Goal: Task Accomplishment & Management: Use online tool/utility

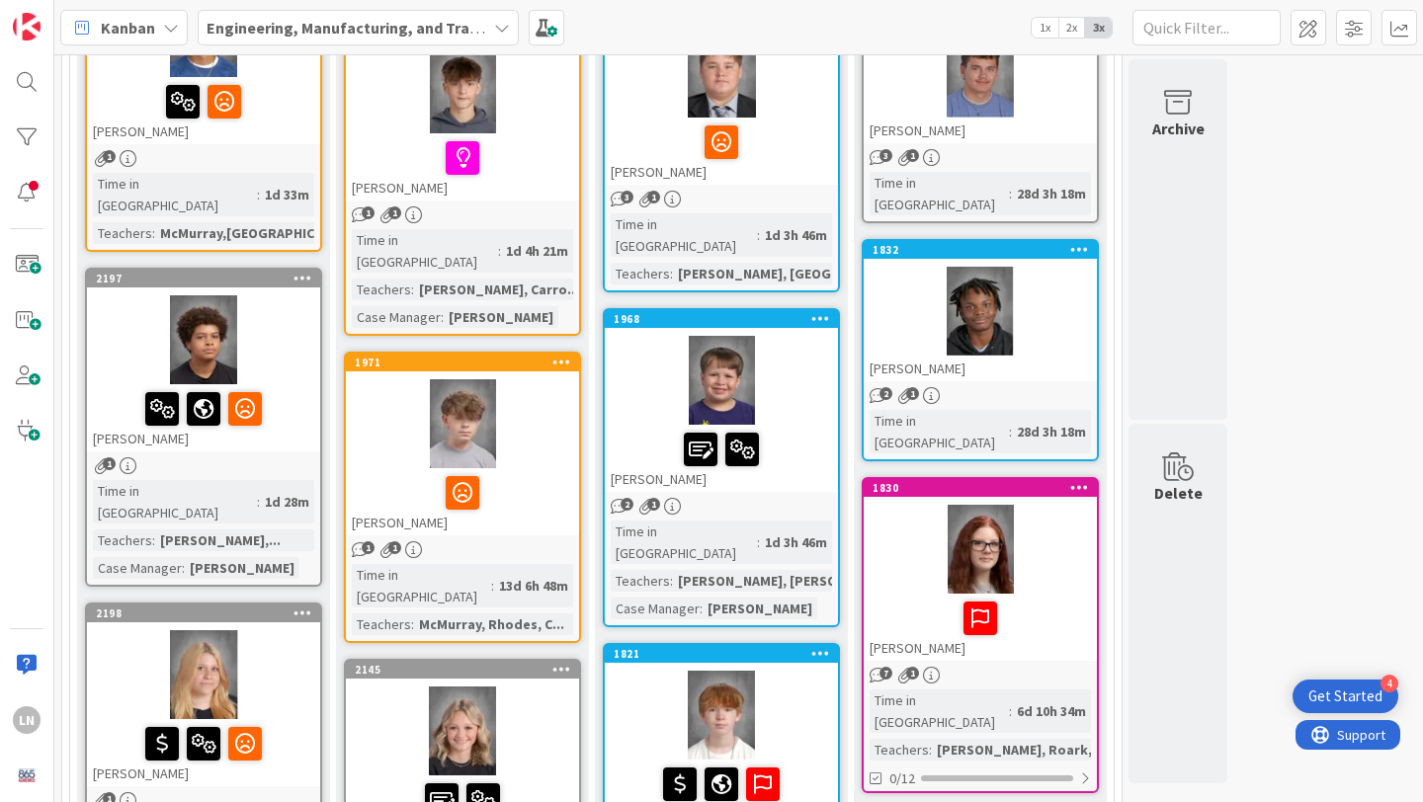
scroll to position [366, 0]
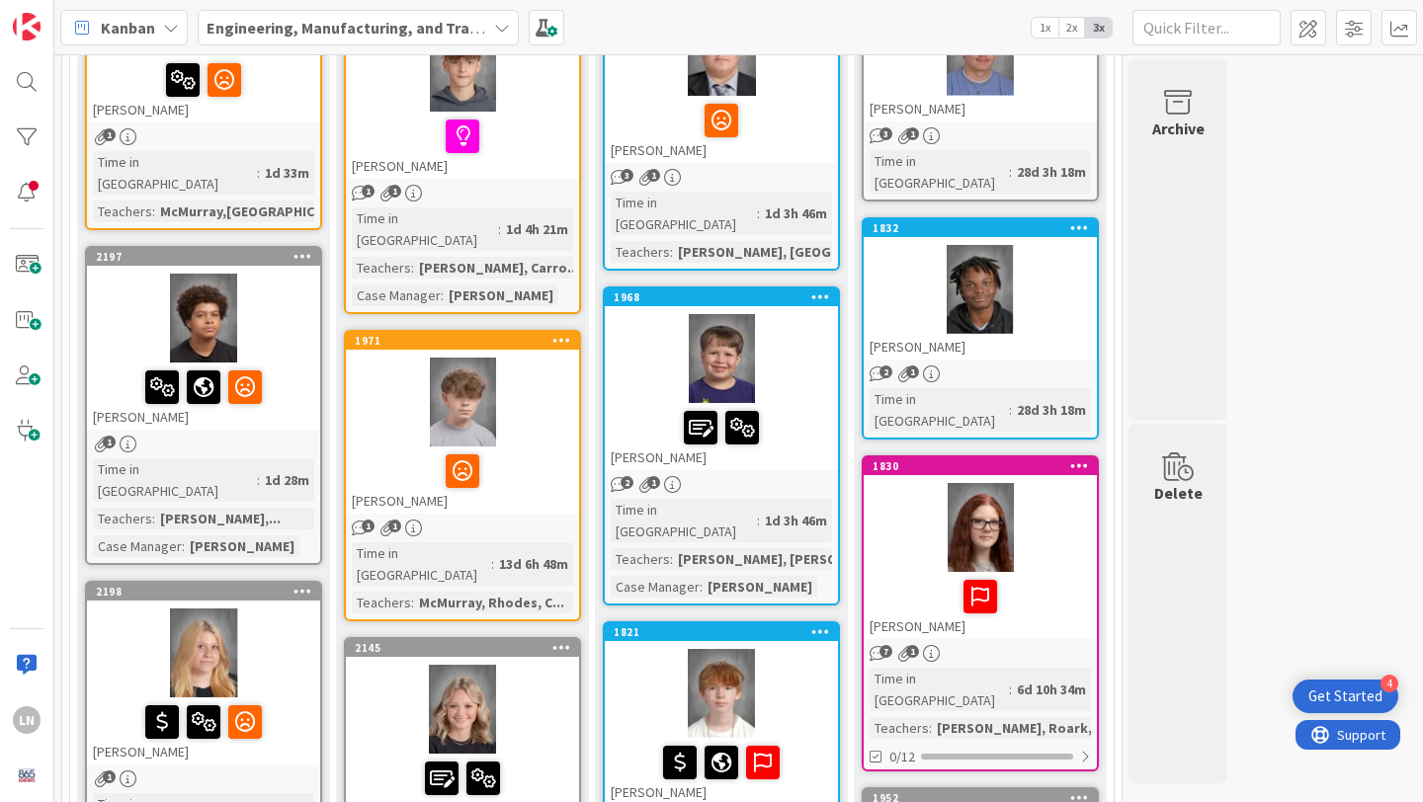
click at [543, 416] on div at bounding box center [462, 402] width 233 height 89
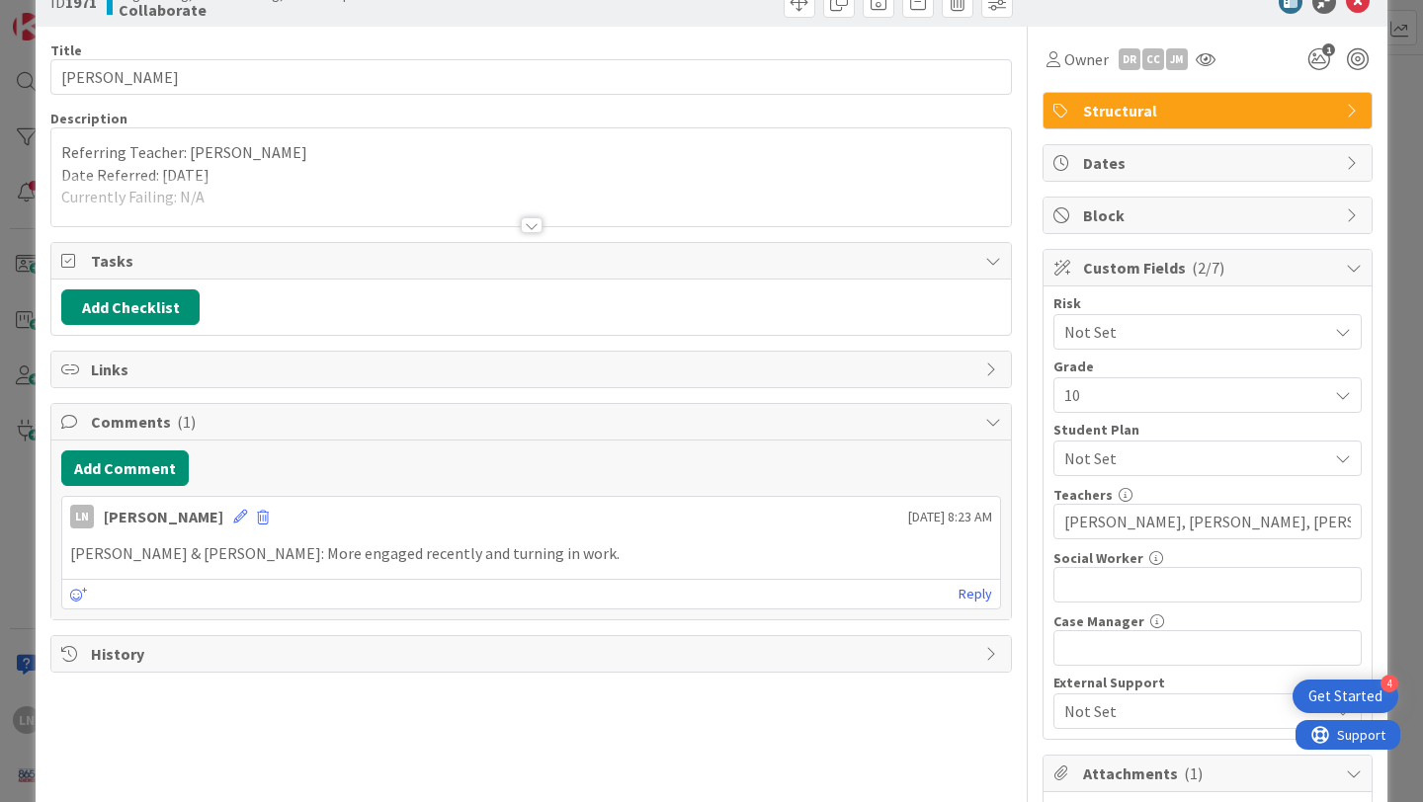
scroll to position [51, 0]
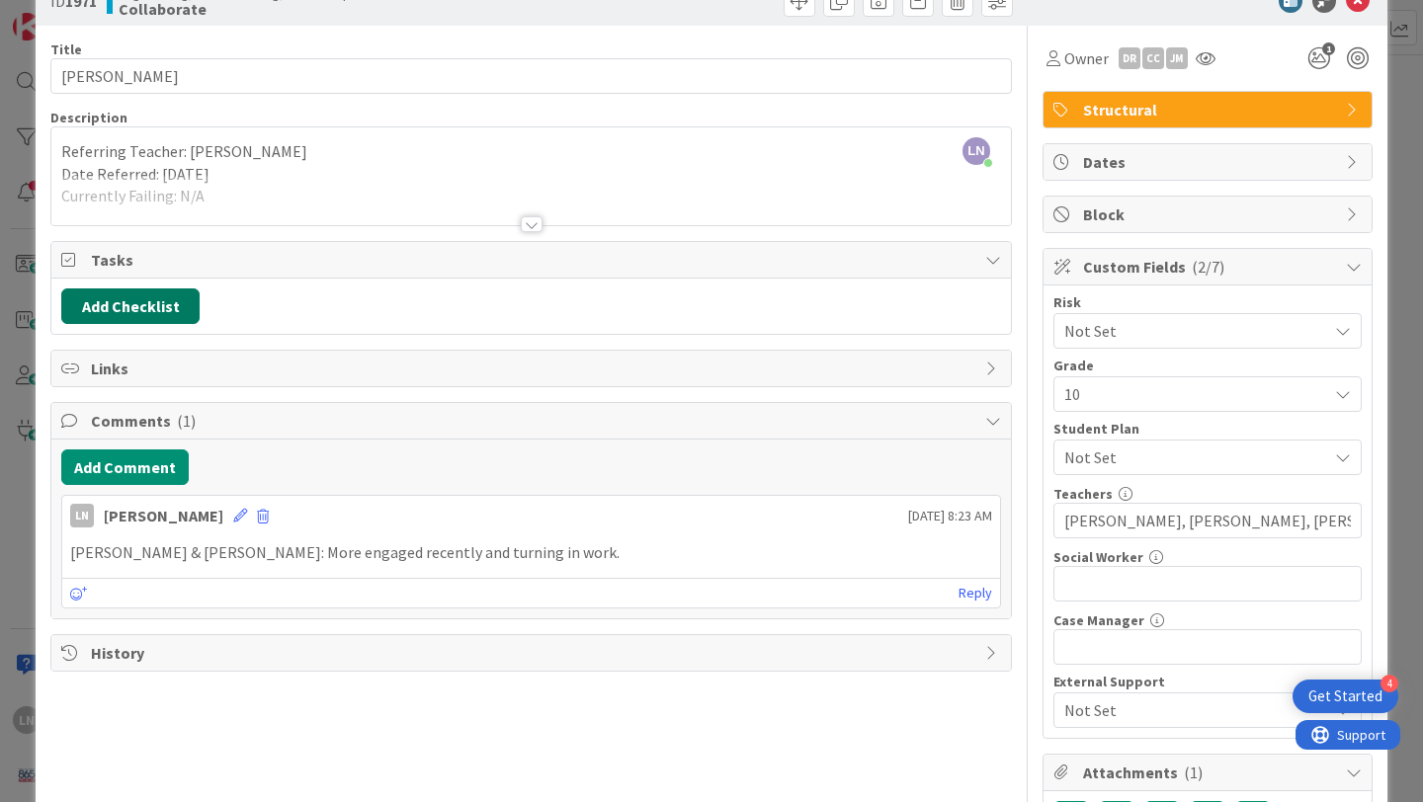
click at [165, 304] on button "Add Checklist" at bounding box center [130, 307] width 138 height 36
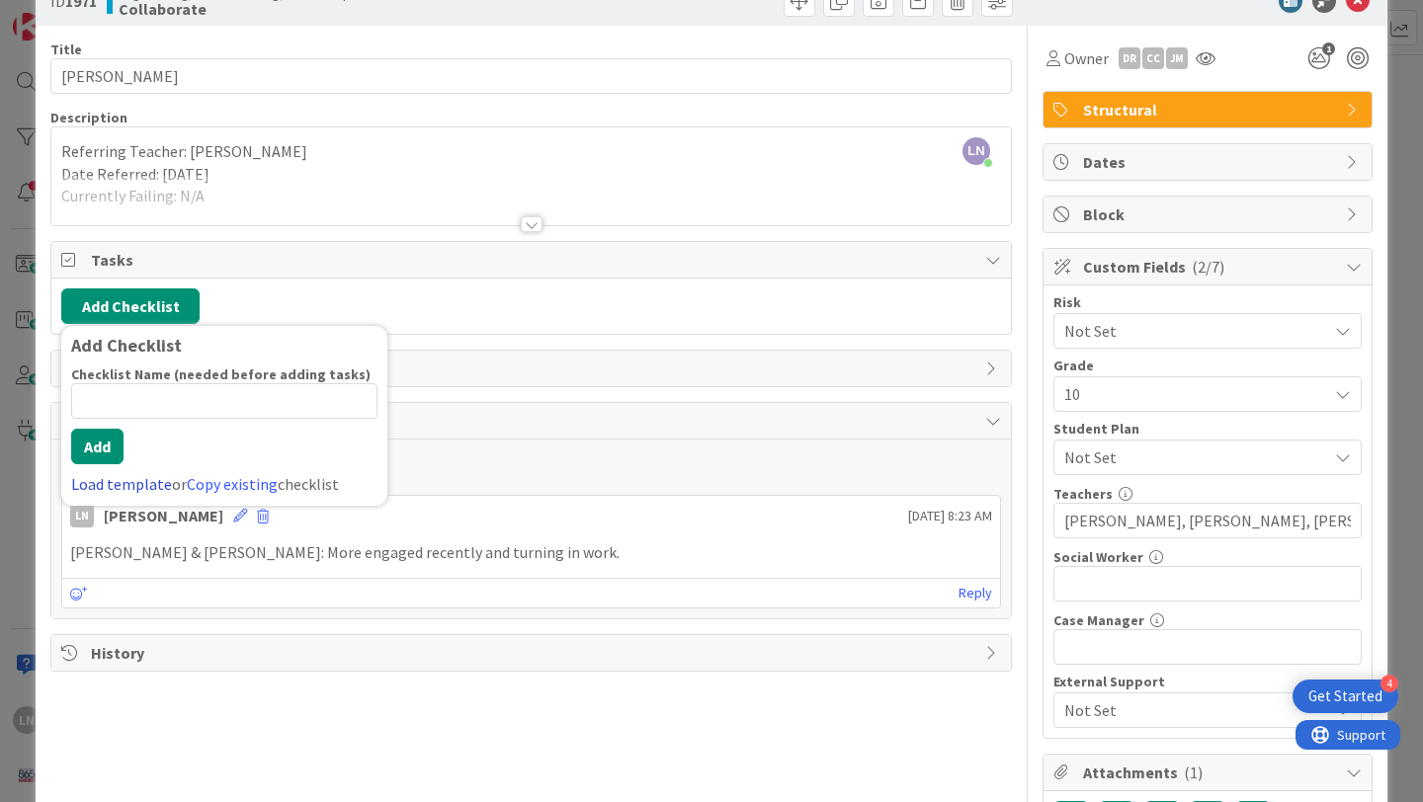
click at [151, 479] on link "Load template" at bounding box center [121, 484] width 101 height 20
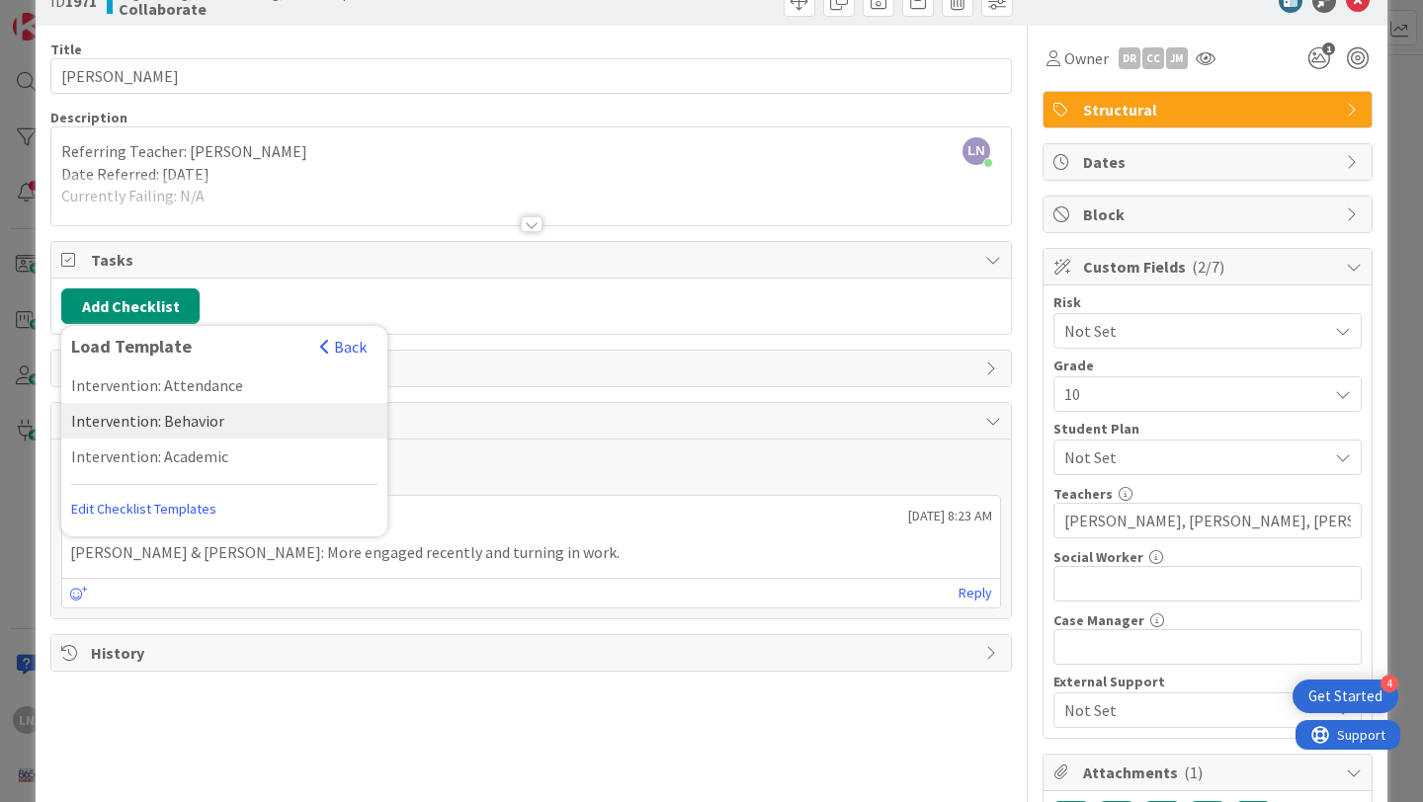
click at [183, 421] on div "Intervention: Behavior" at bounding box center [224, 421] width 326 height 36
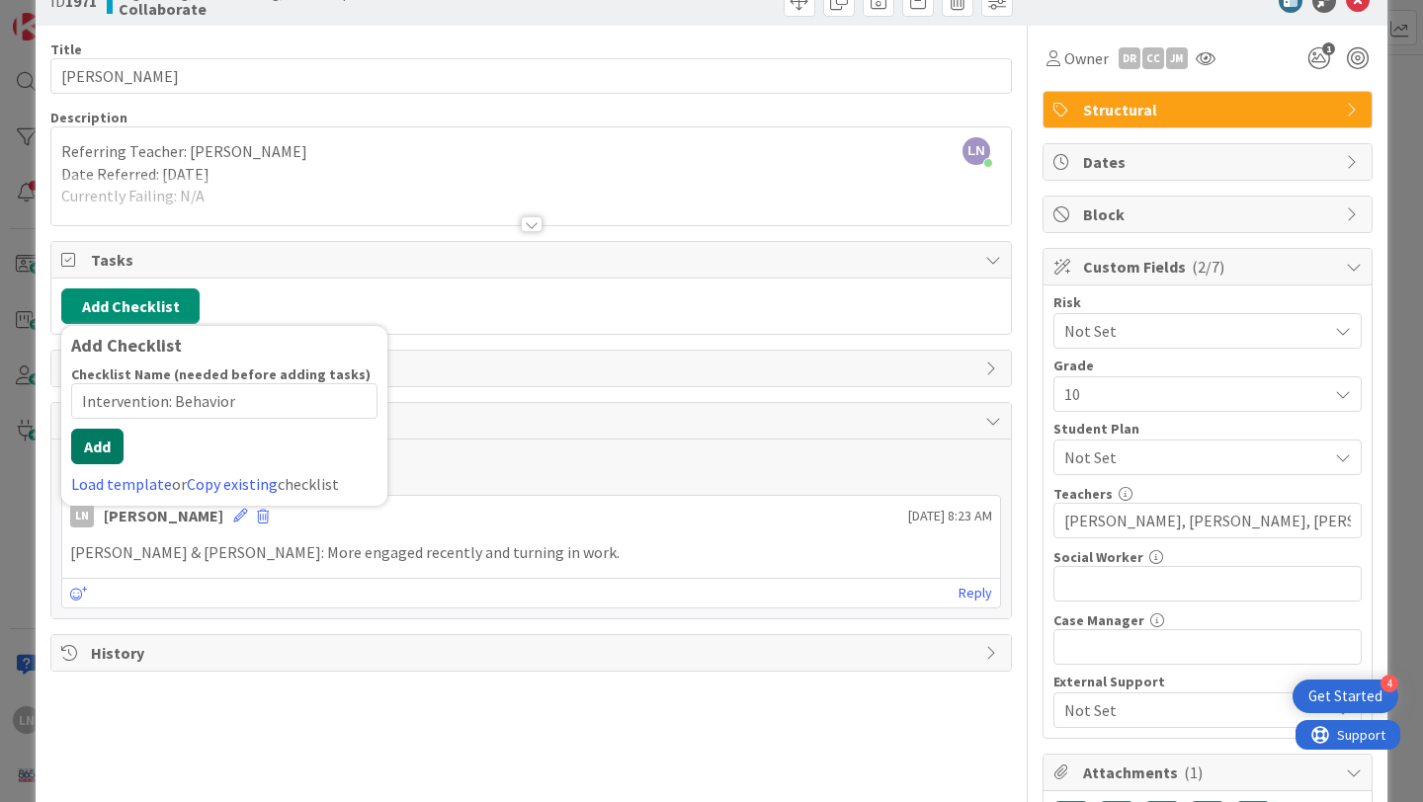
click at [96, 467] on div "Checklist Name (needed before adding tasks) 22 / 64 Intervention: Behavior Add …" at bounding box center [224, 431] width 306 height 130
click at [115, 446] on button "Add" at bounding box center [97, 447] width 52 height 36
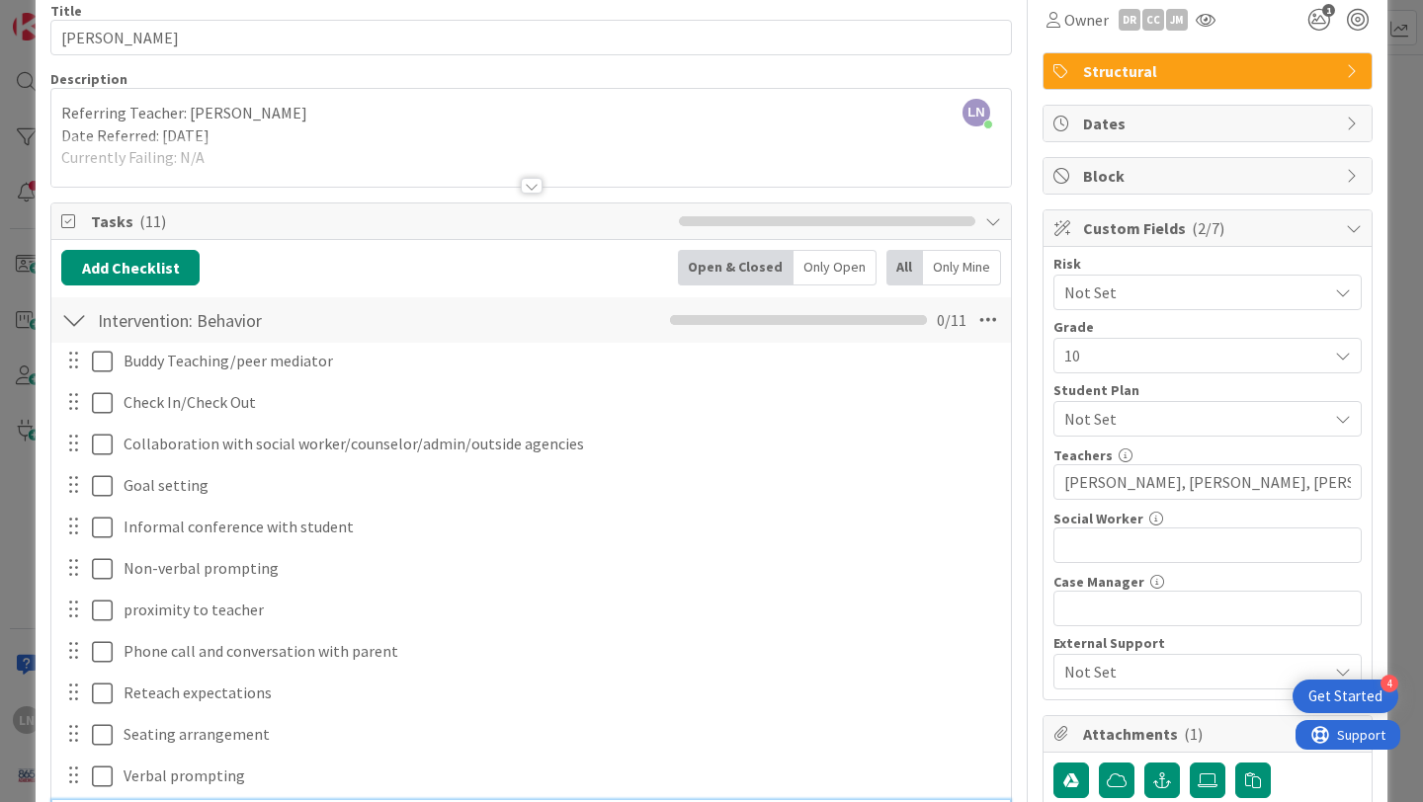
scroll to position [83, 0]
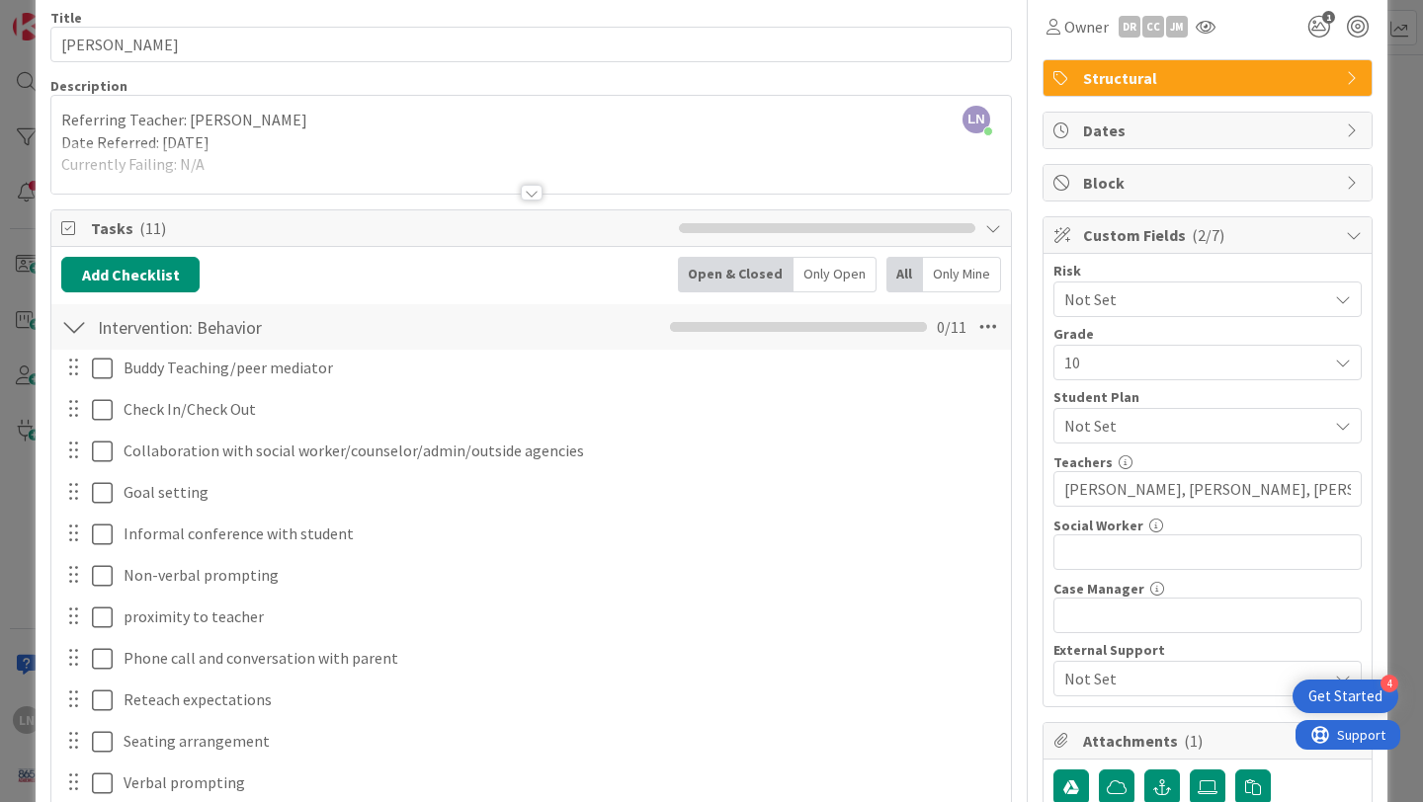
click at [524, 181] on div at bounding box center [530, 168] width 959 height 50
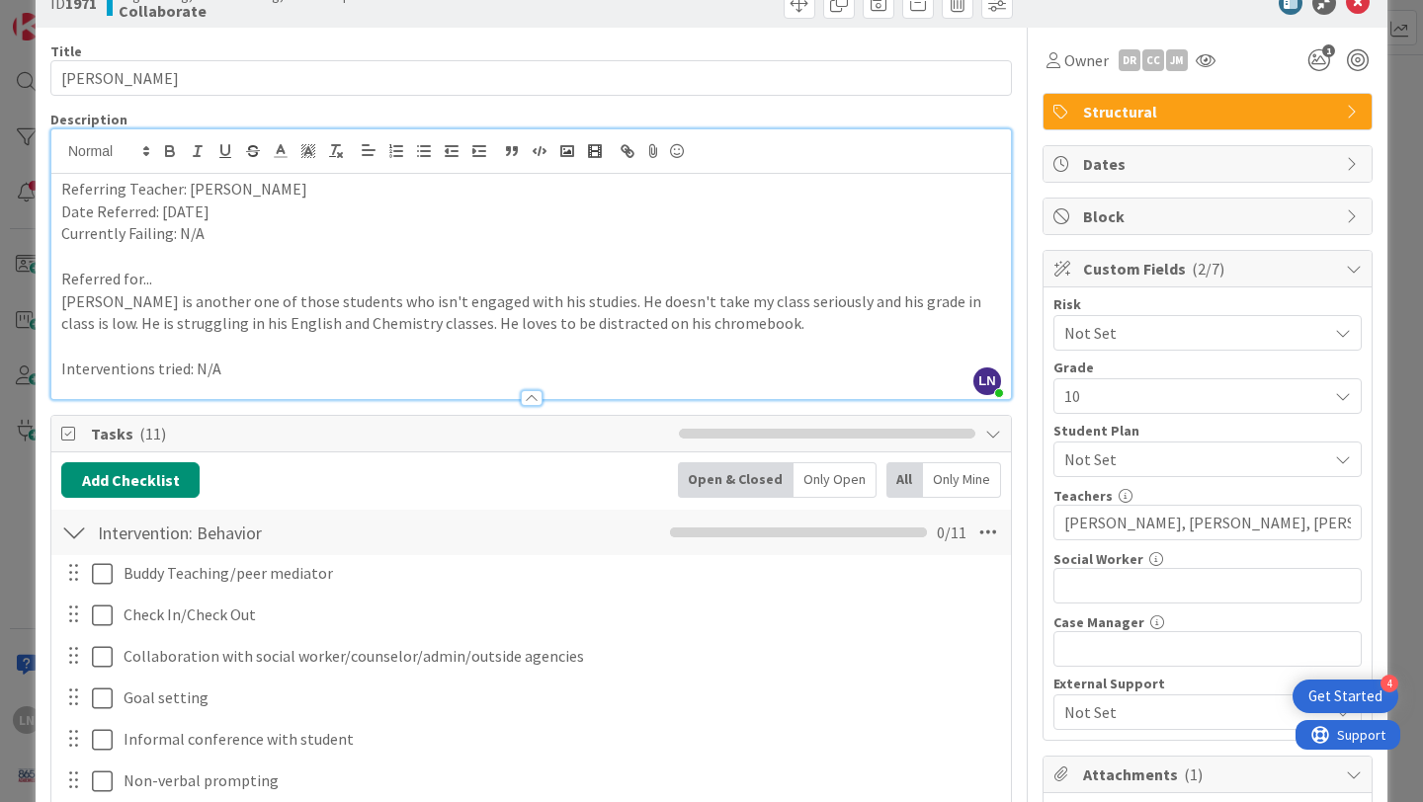
scroll to position [0, 0]
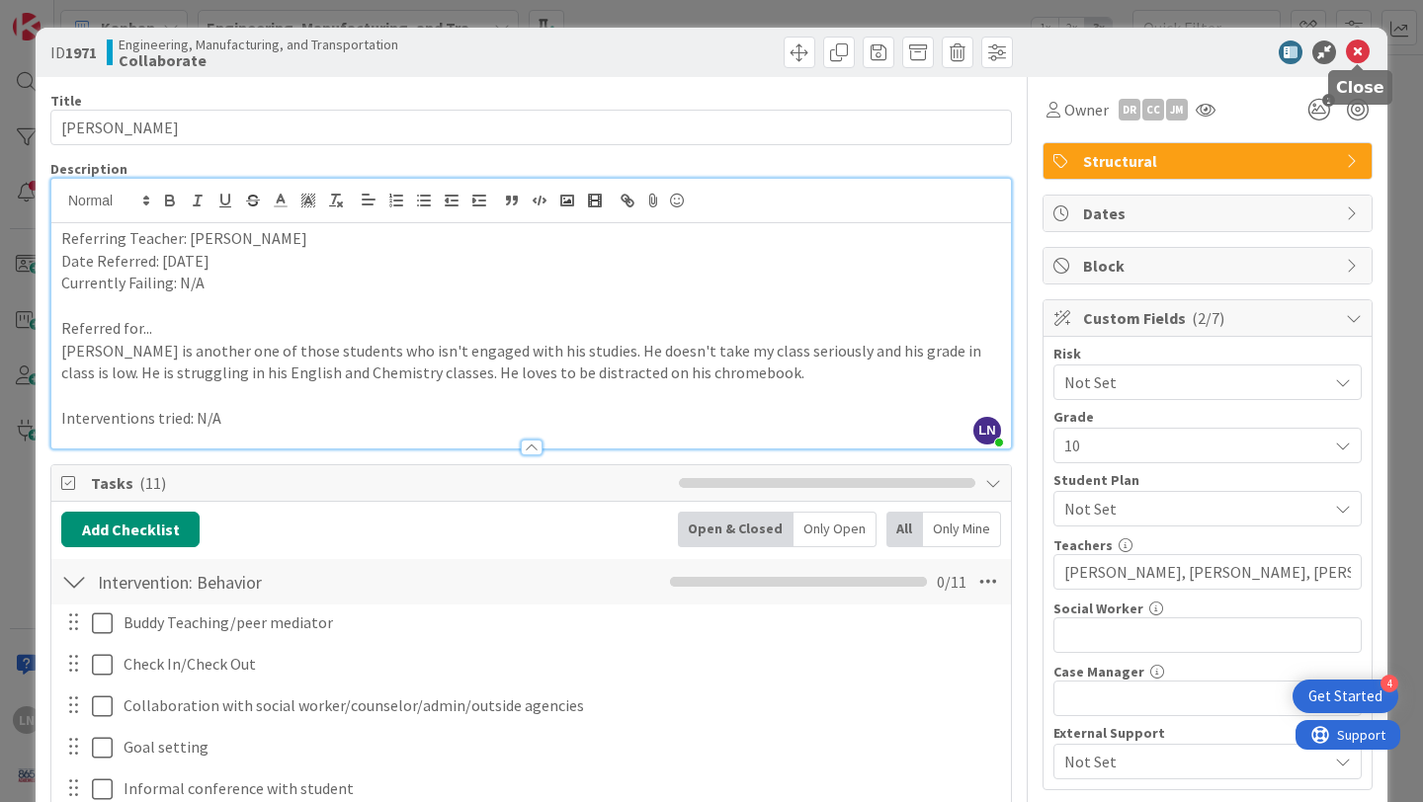
click at [1359, 53] on icon at bounding box center [1358, 53] width 24 height 24
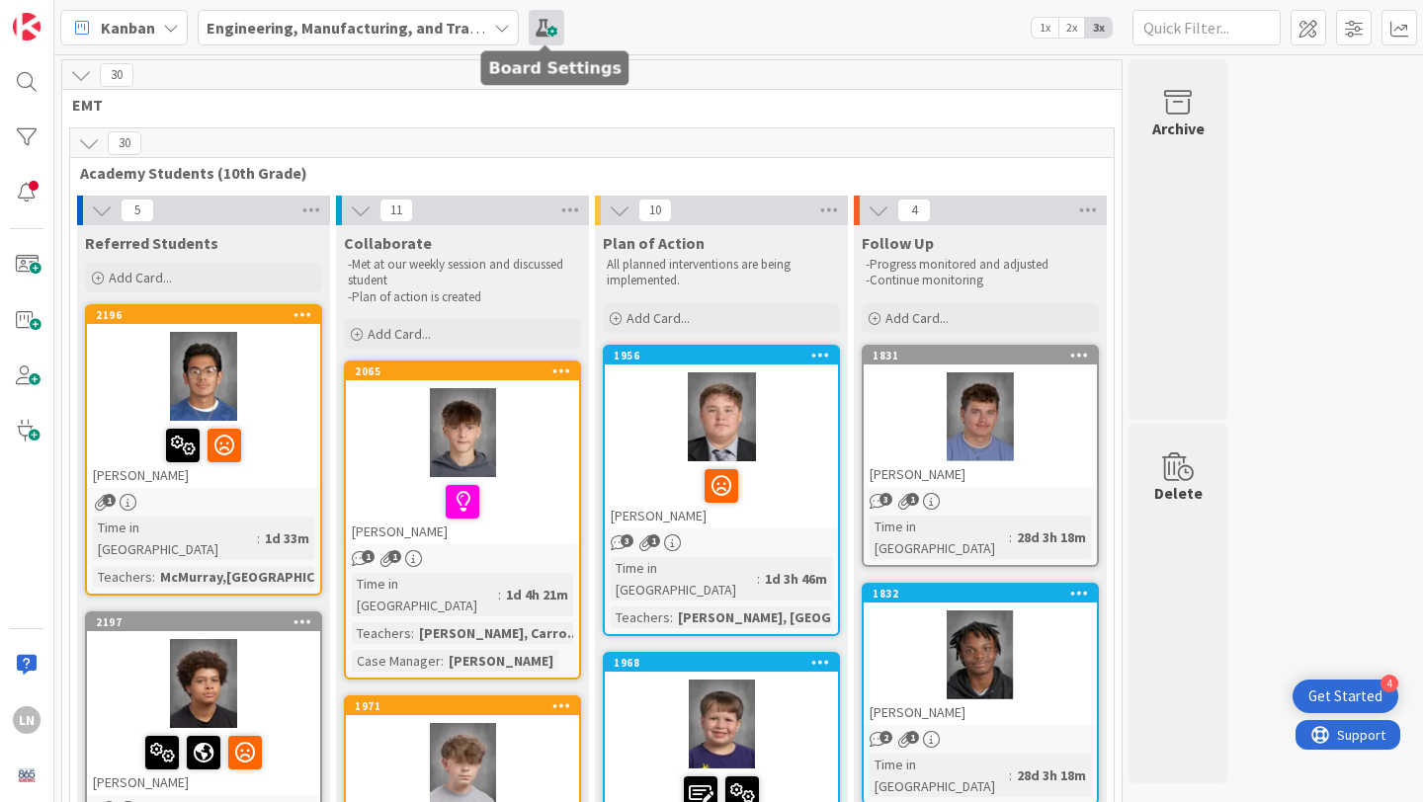
click at [536, 38] on span at bounding box center [547, 28] width 36 height 36
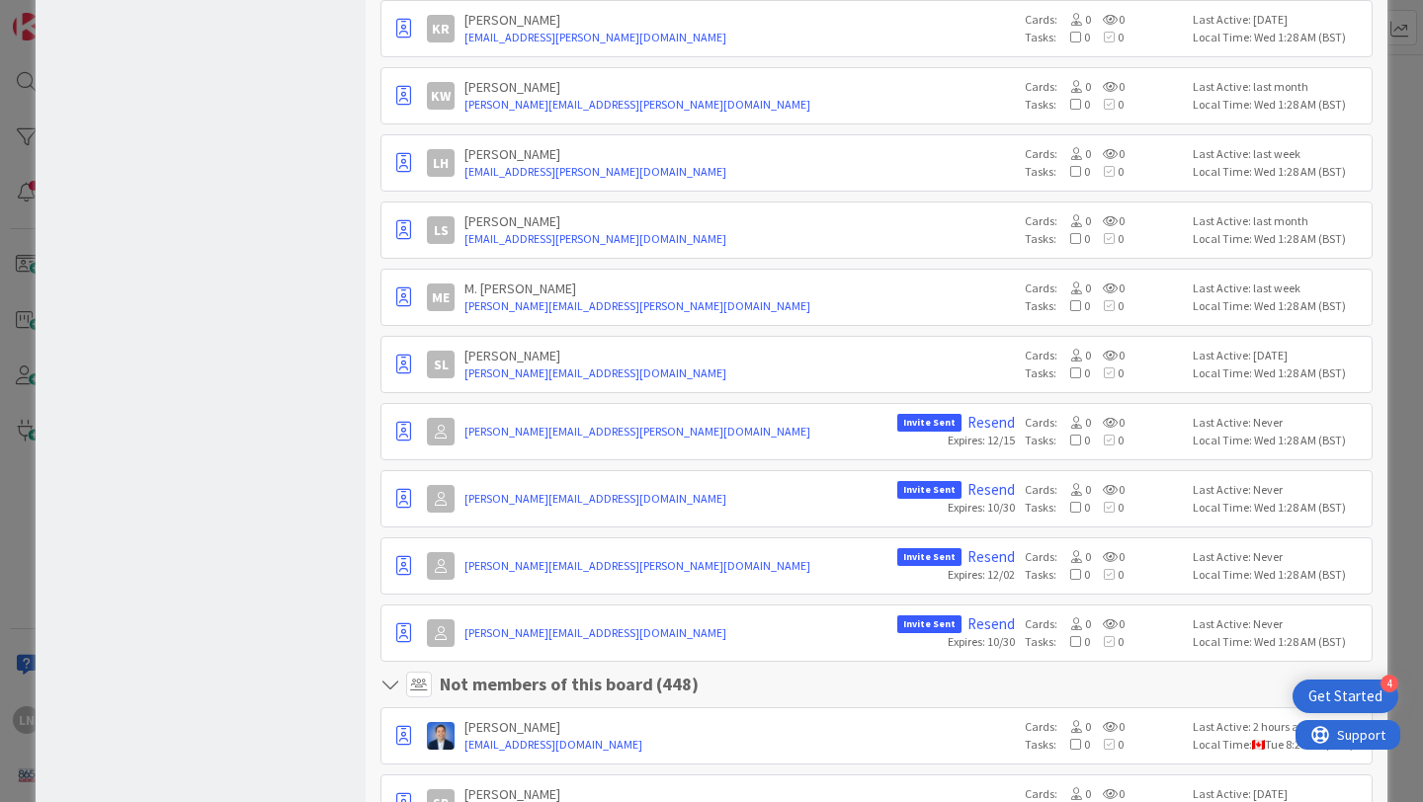
scroll to position [1611, 0]
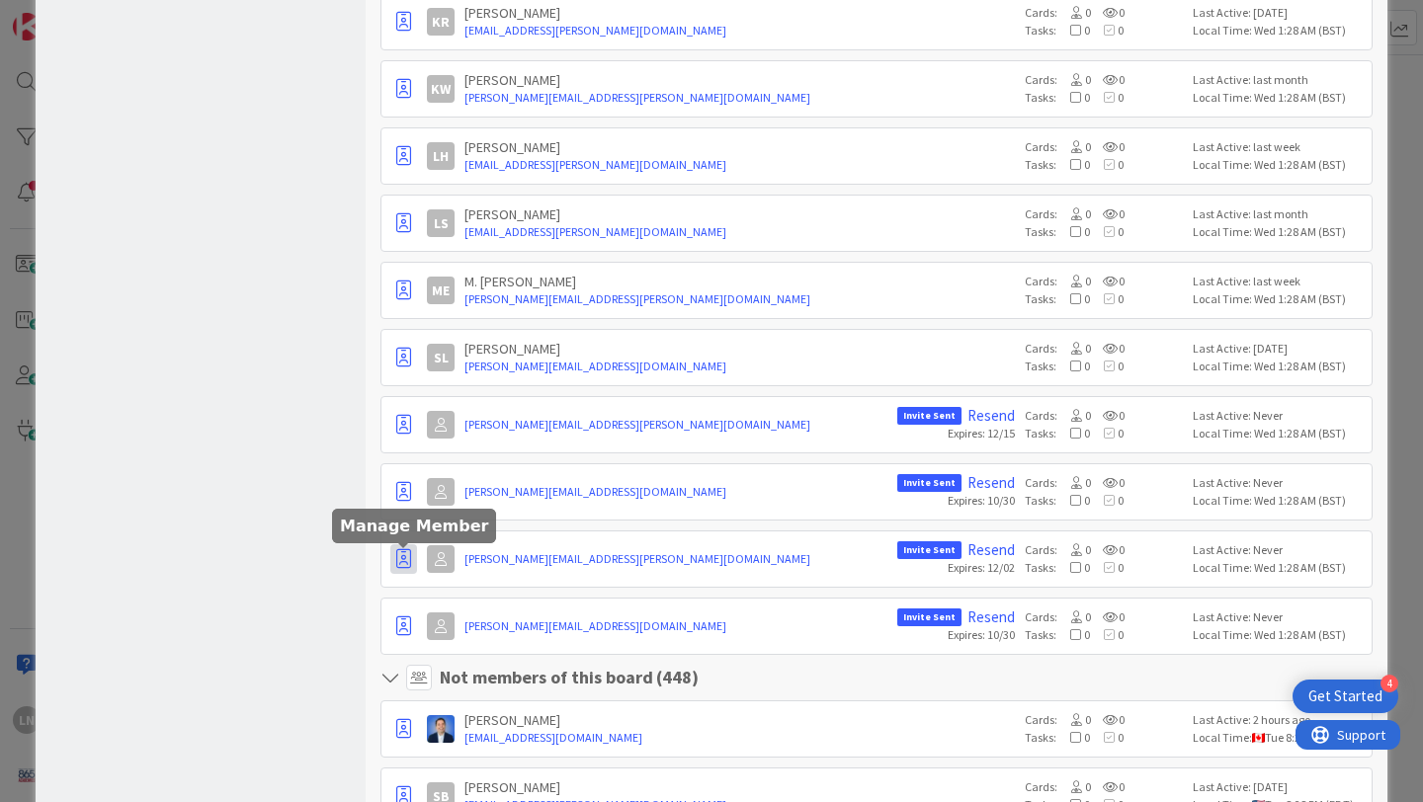
click at [403, 559] on icon "button" at bounding box center [403, 559] width 15 height 20
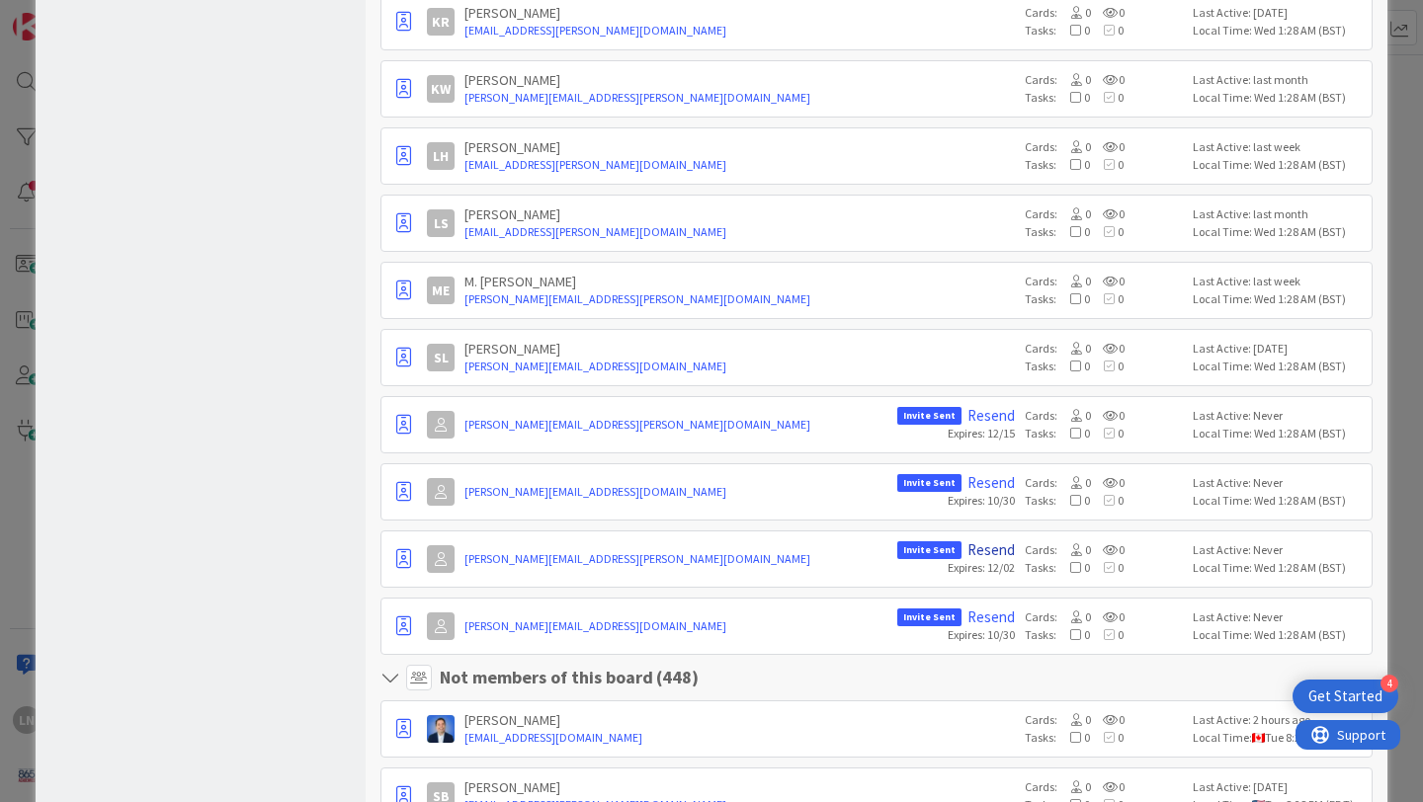
click at [999, 549] on link "Resend" at bounding box center [990, 551] width 47 height 18
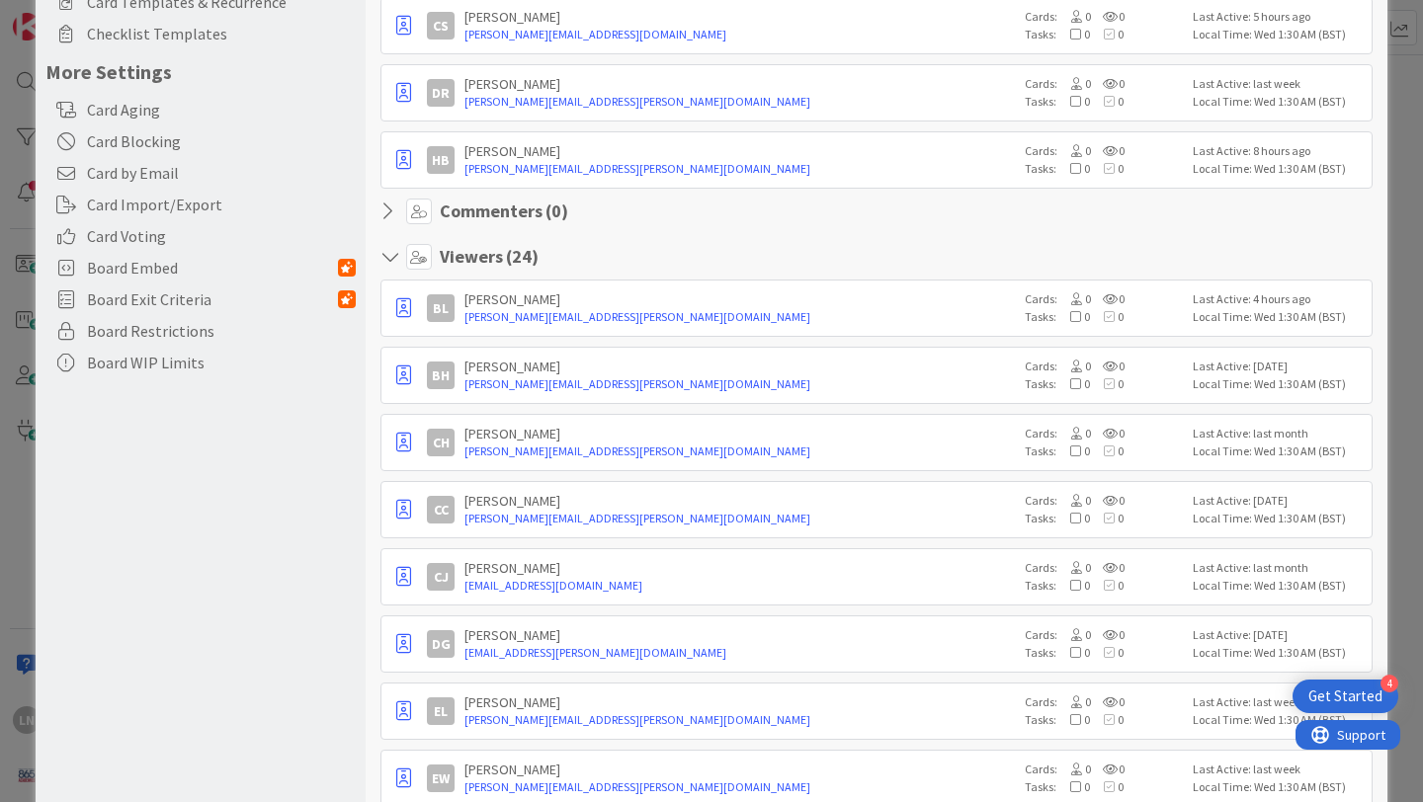
scroll to position [0, 0]
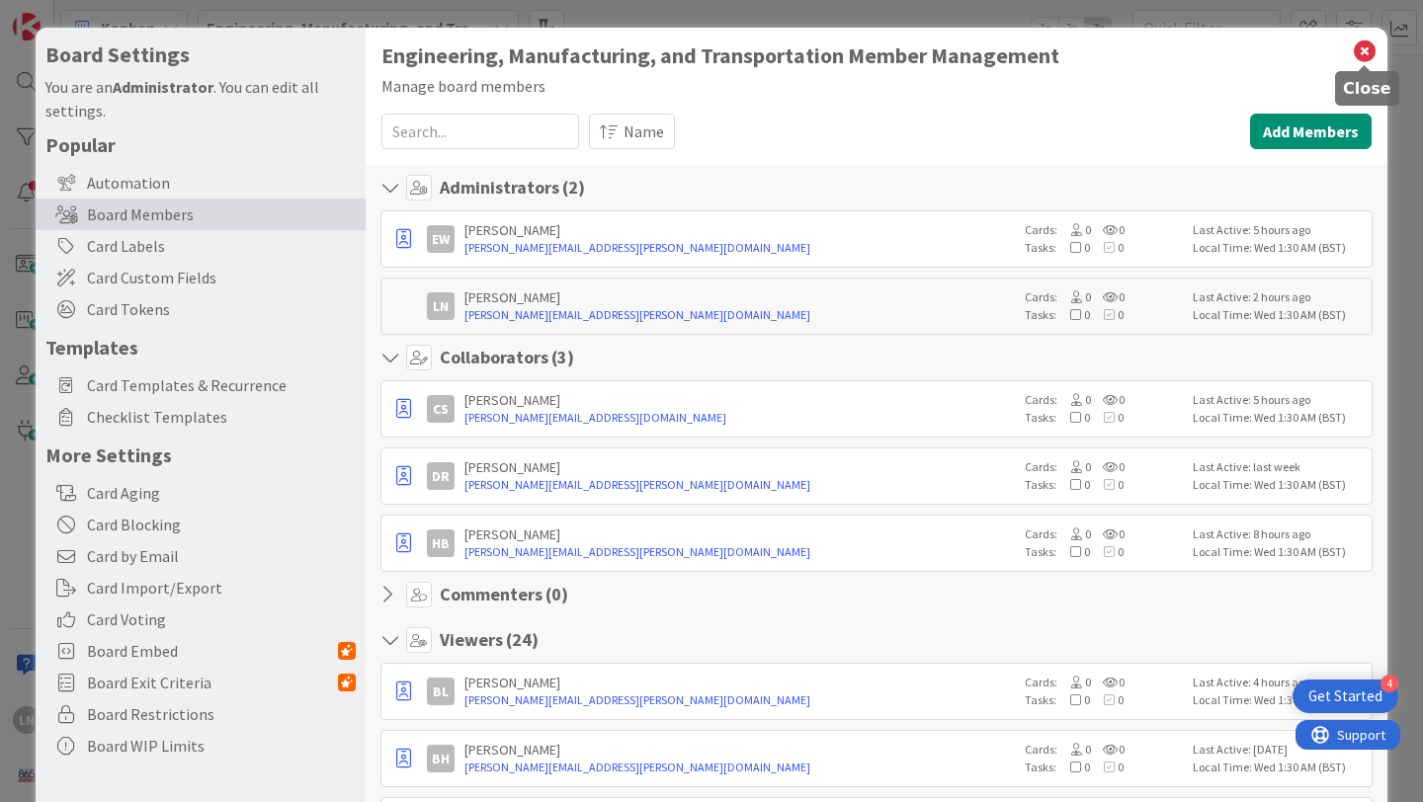
click at [1362, 48] on icon at bounding box center [1365, 52] width 26 height 28
